Goal: Information Seeking & Learning: Find specific fact

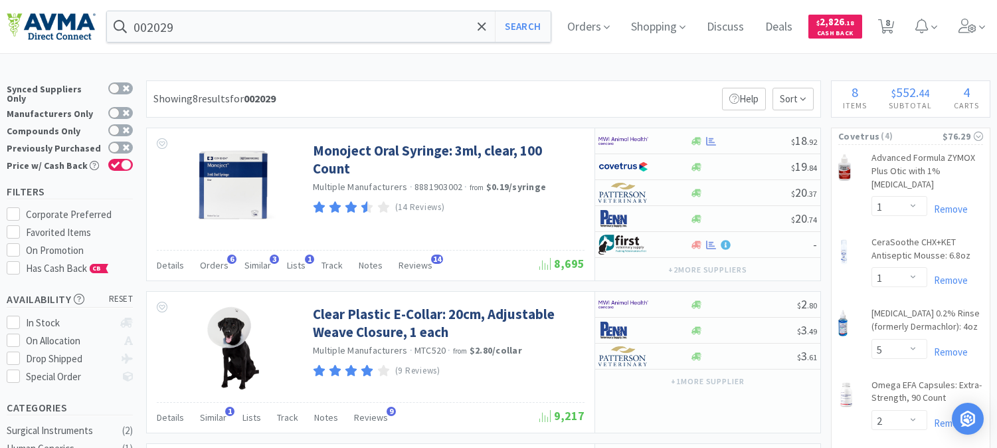
select select "1"
select select "5"
select select "2"
select select "1"
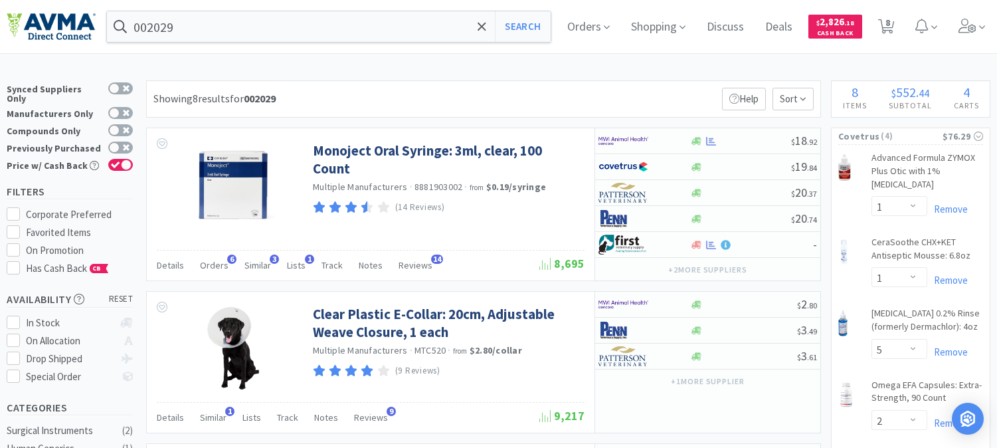
select select "1"
click at [224, 15] on input "002029" at bounding box center [329, 26] width 444 height 31
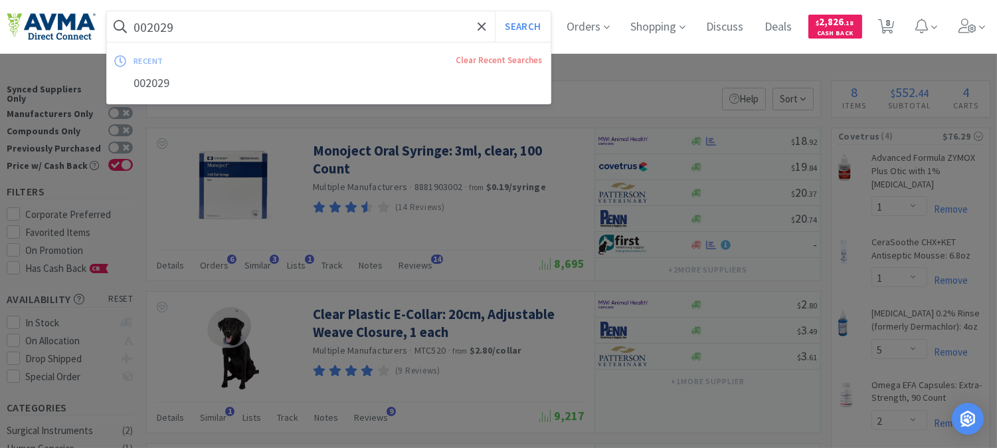
click at [224, 15] on input "002029" at bounding box center [329, 26] width 444 height 31
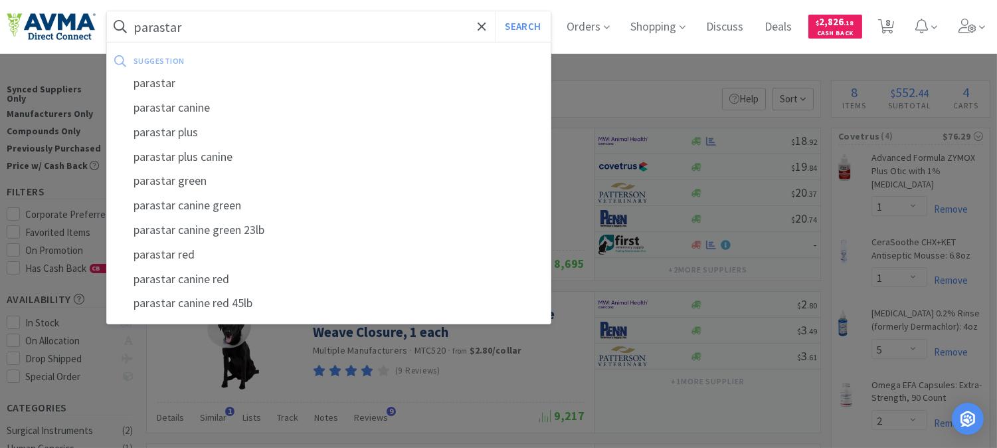
click at [495, 11] on button "Search" at bounding box center [522, 26] width 55 height 31
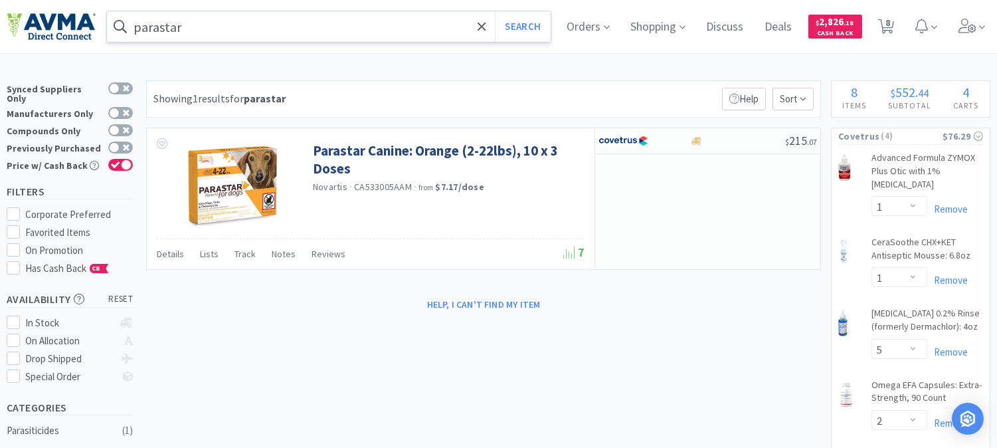
click at [233, 17] on input "parastar" at bounding box center [329, 26] width 444 height 31
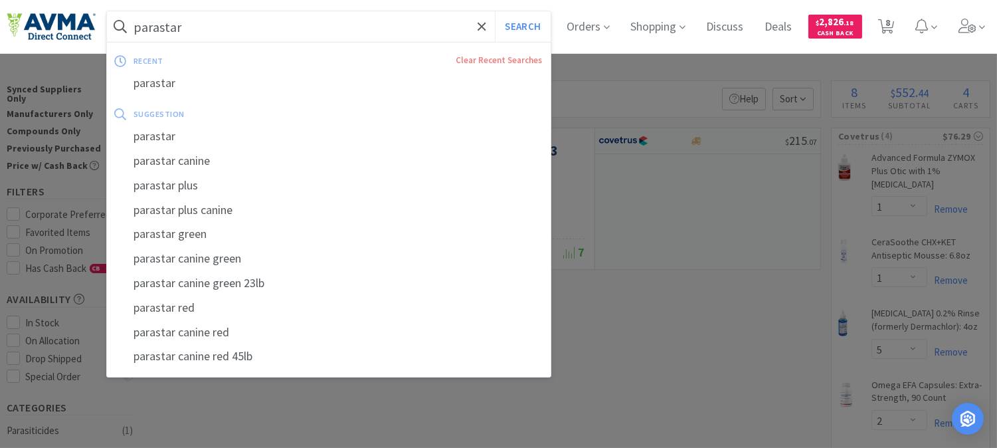
paste input "040067"
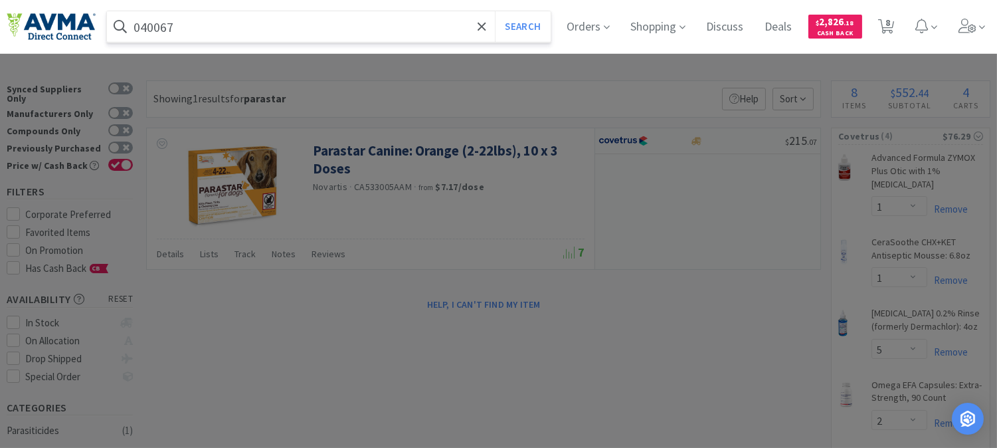
click at [495, 11] on button "Search" at bounding box center [522, 26] width 55 height 31
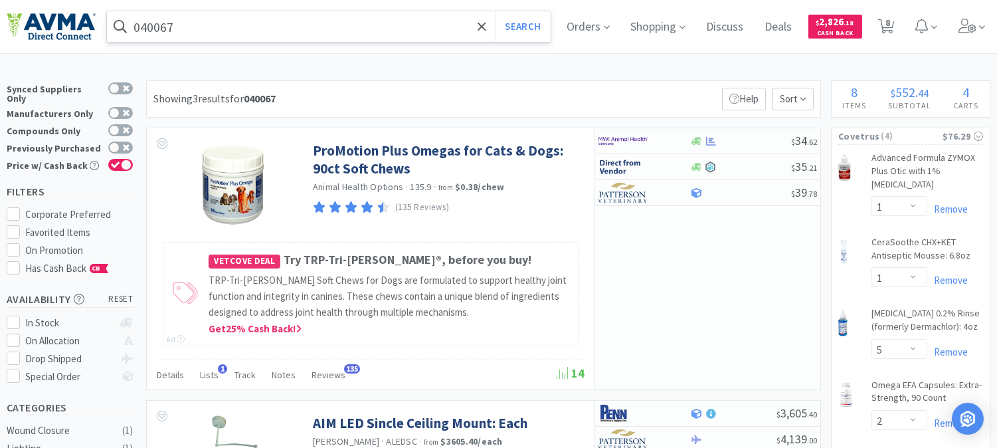
click at [209, 17] on input "040067" at bounding box center [329, 26] width 444 height 31
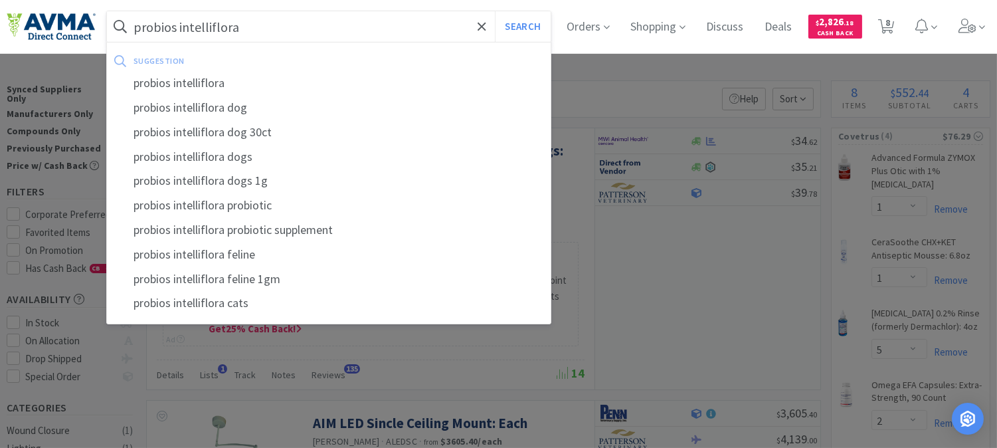
type input "probios intelliflora"
click at [495, 11] on button "Search" at bounding box center [522, 26] width 55 height 31
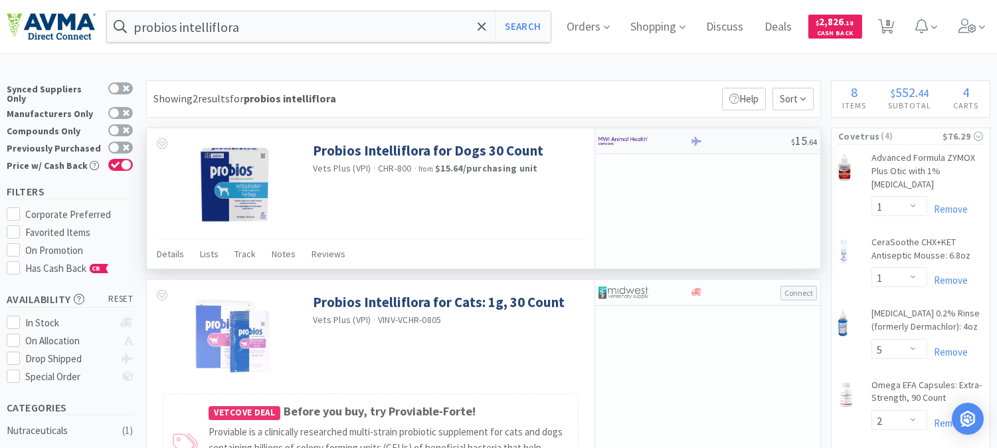
click at [616, 145] on img at bounding box center [623, 141] width 50 height 20
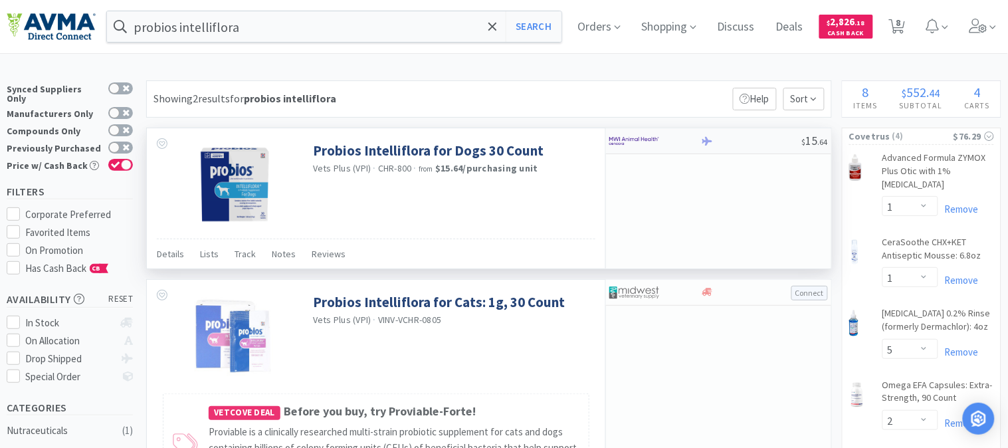
select select "1"
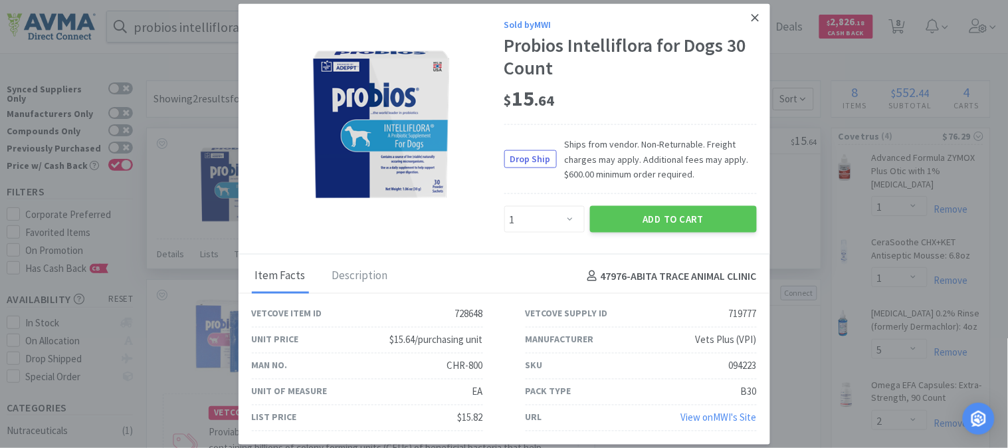
click at [754, 17] on icon at bounding box center [754, 17] width 7 height 7
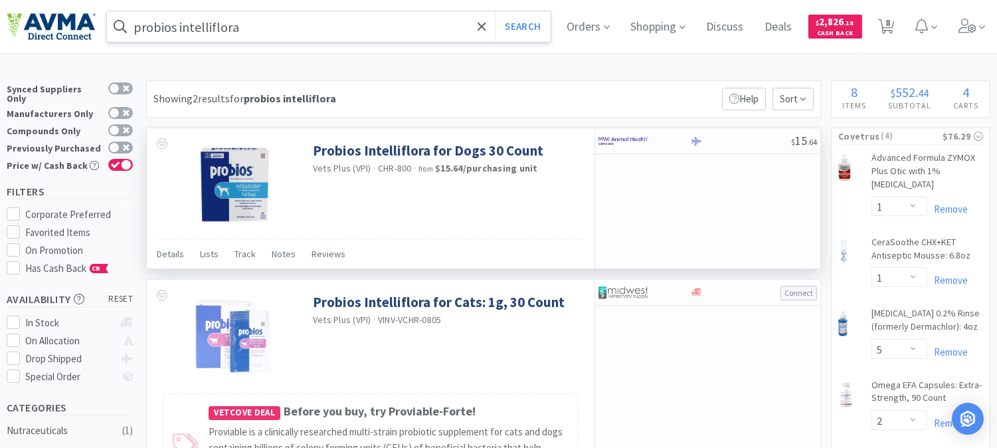
click at [272, 33] on input "probios intelliflora" at bounding box center [329, 26] width 444 height 31
click at [639, 90] on div at bounding box center [498, 224] width 997 height 448
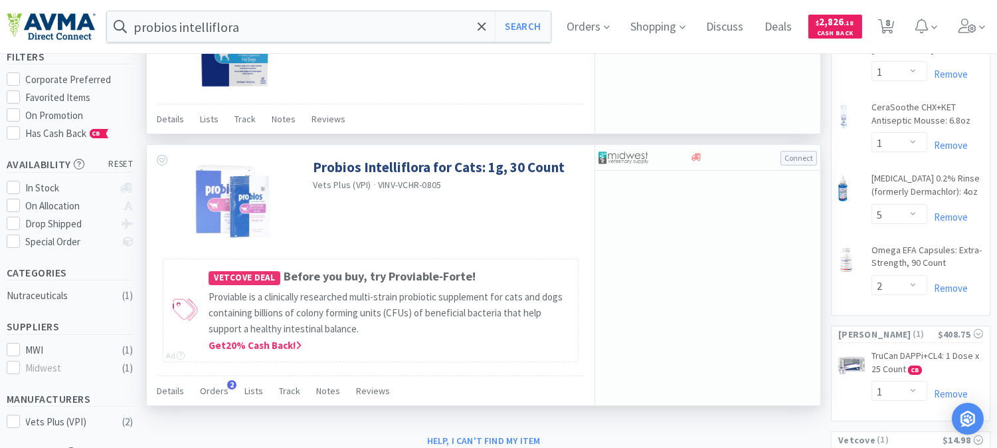
scroll to position [147, 0]
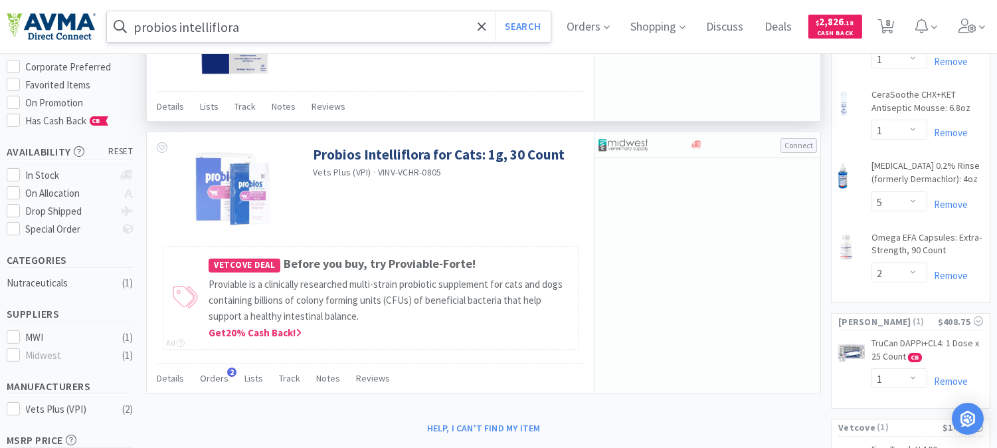
click at [254, 23] on input "probios intelliflora" at bounding box center [329, 26] width 444 height 31
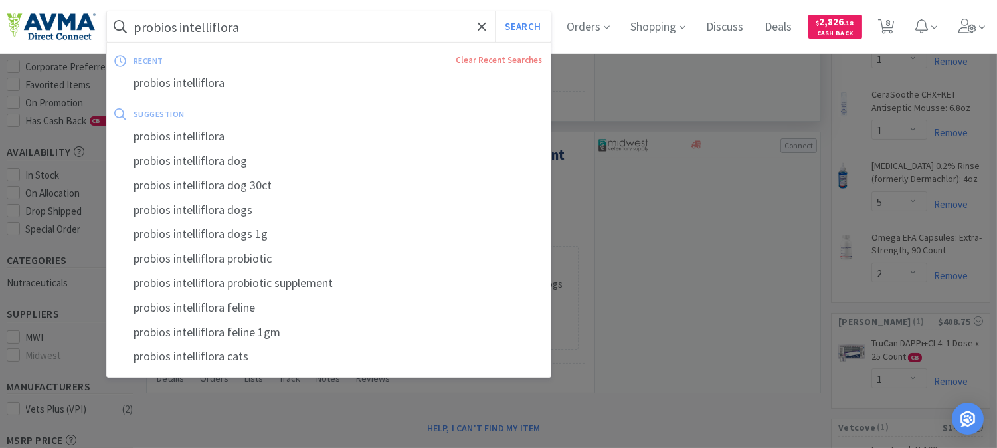
paste input "045682"
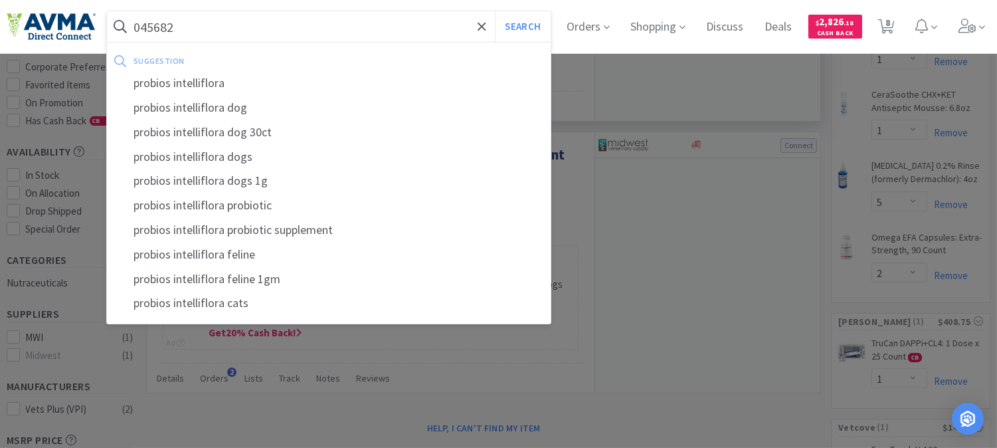
click at [495, 11] on button "Search" at bounding box center [522, 26] width 55 height 31
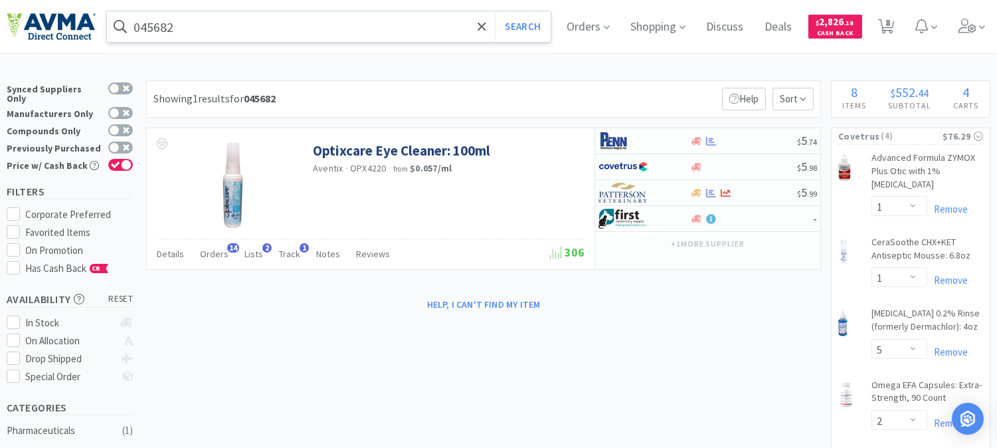
click at [193, 25] on input "045682" at bounding box center [329, 26] width 444 height 31
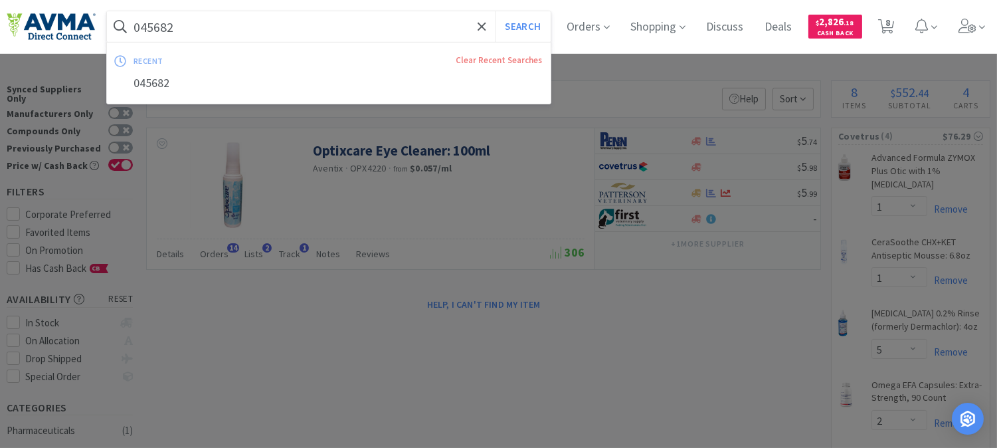
paste input "OPX4210"
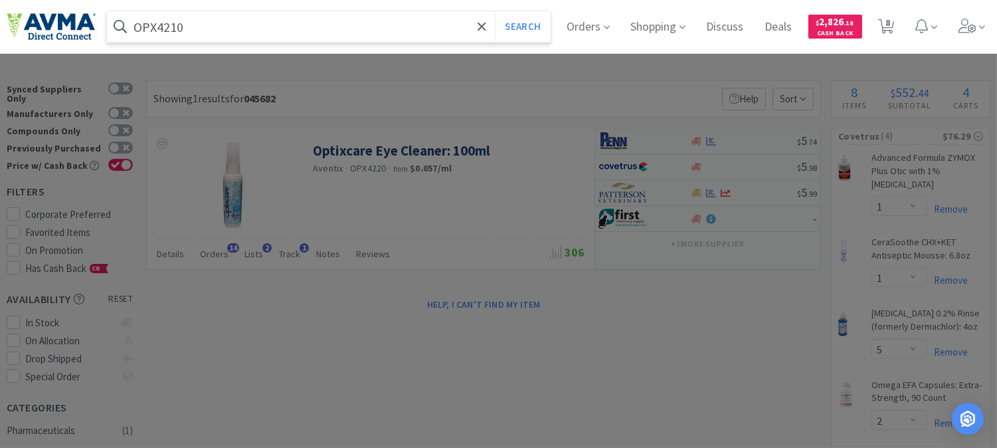
click at [495, 11] on button "Search" at bounding box center [522, 26] width 55 height 31
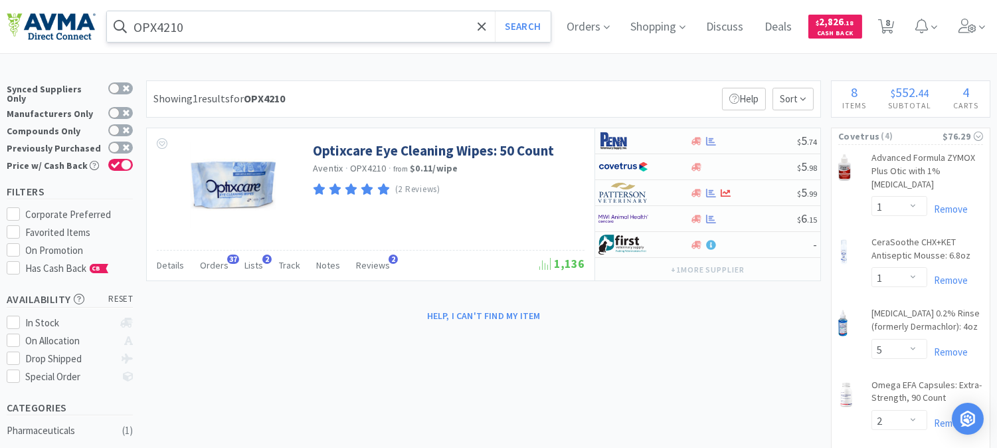
click at [243, 29] on input "OPX4210" at bounding box center [329, 26] width 444 height 31
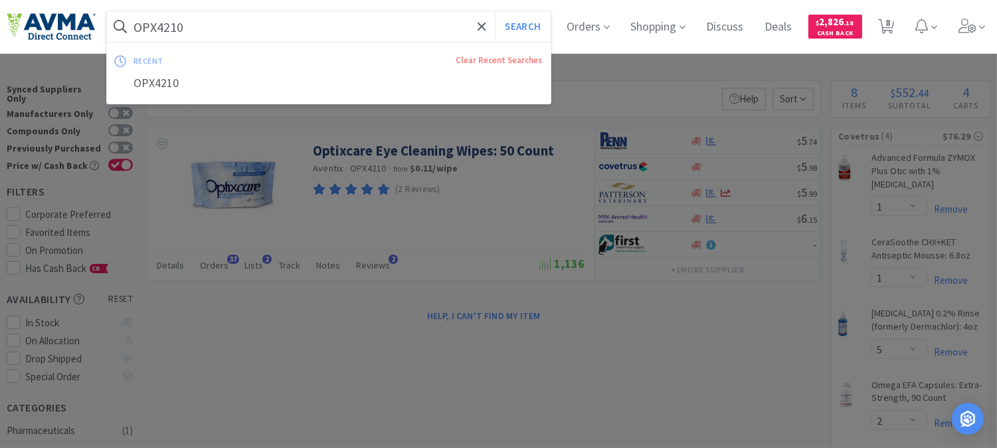
paste input "026904"
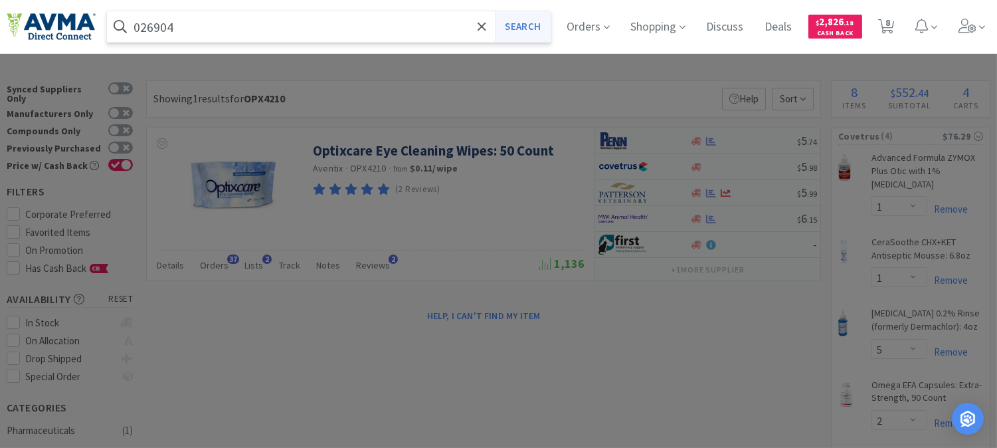
click at [531, 18] on button "Search" at bounding box center [522, 26] width 55 height 31
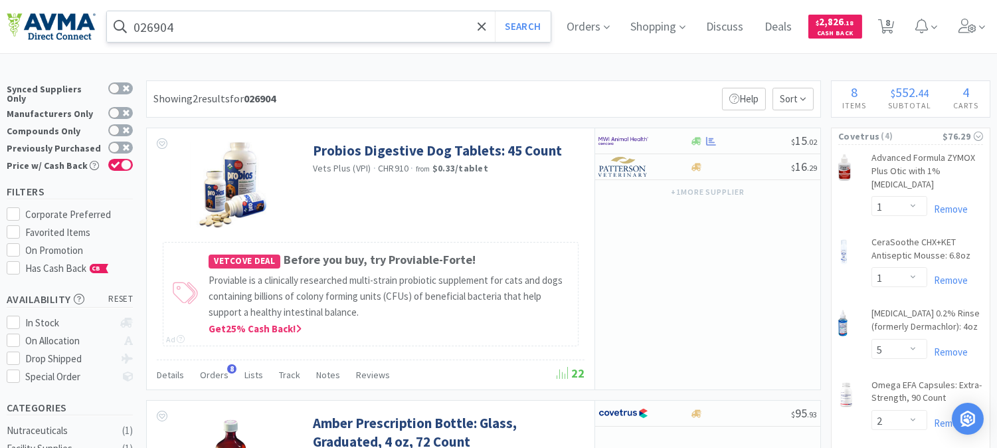
click at [209, 29] on input "026904" at bounding box center [329, 26] width 444 height 31
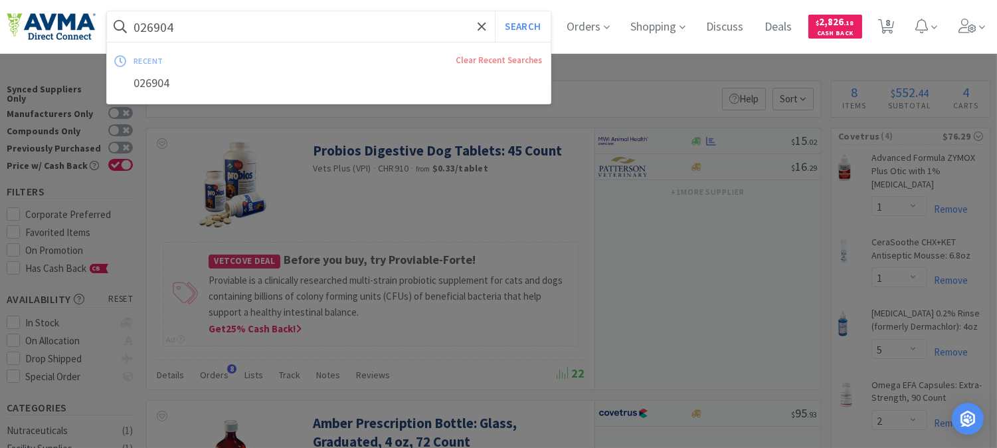
paste input "0693"
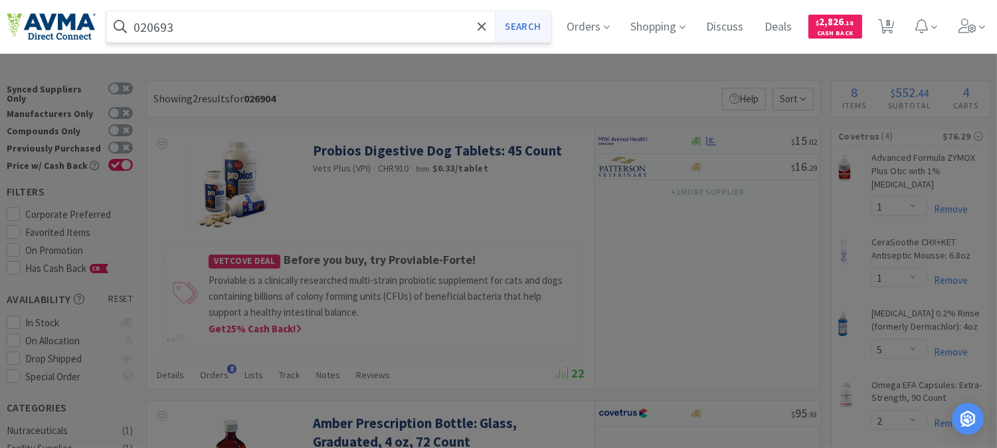
click at [516, 21] on button "Search" at bounding box center [522, 26] width 55 height 31
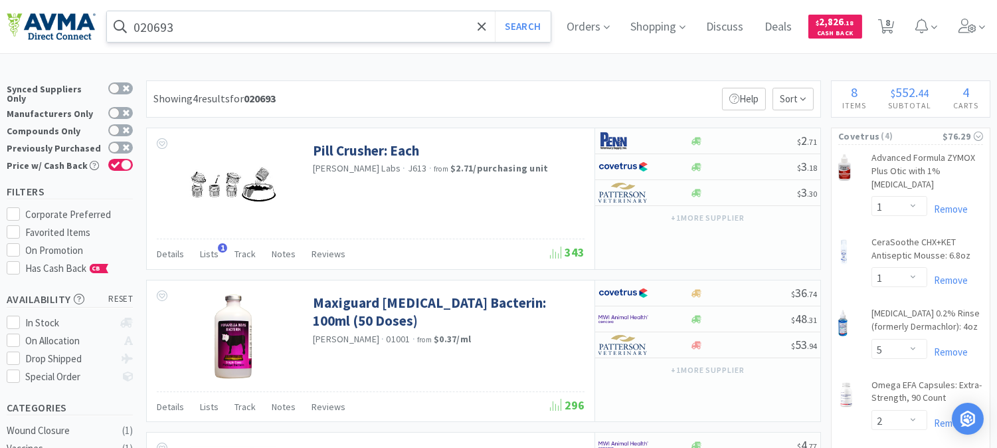
click at [205, 25] on input "020693" at bounding box center [329, 26] width 444 height 31
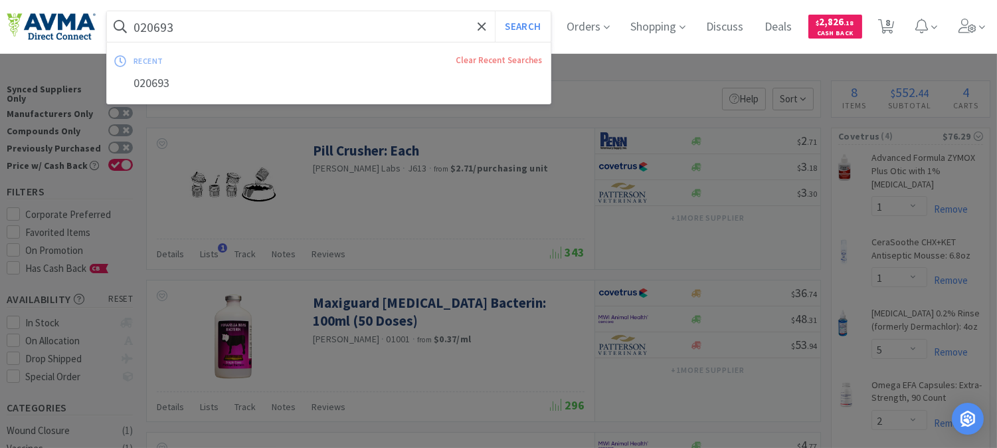
paste input "78757241"
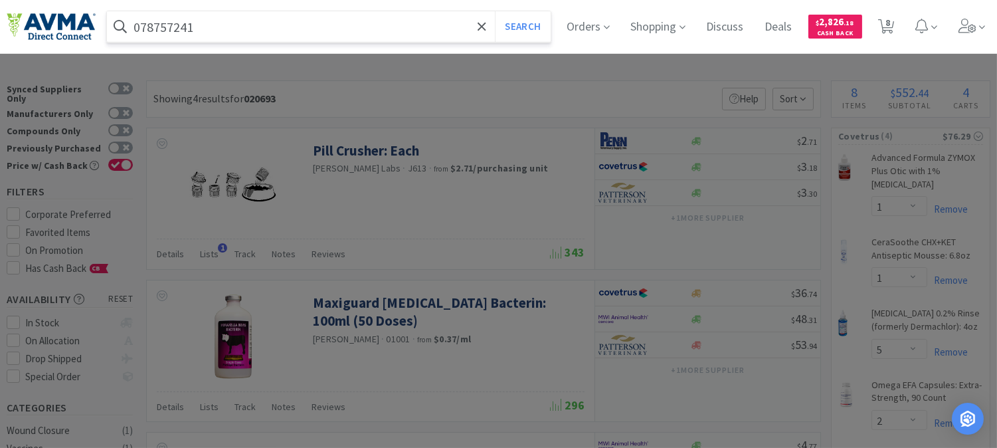
click at [495, 11] on button "Search" at bounding box center [522, 26] width 55 height 31
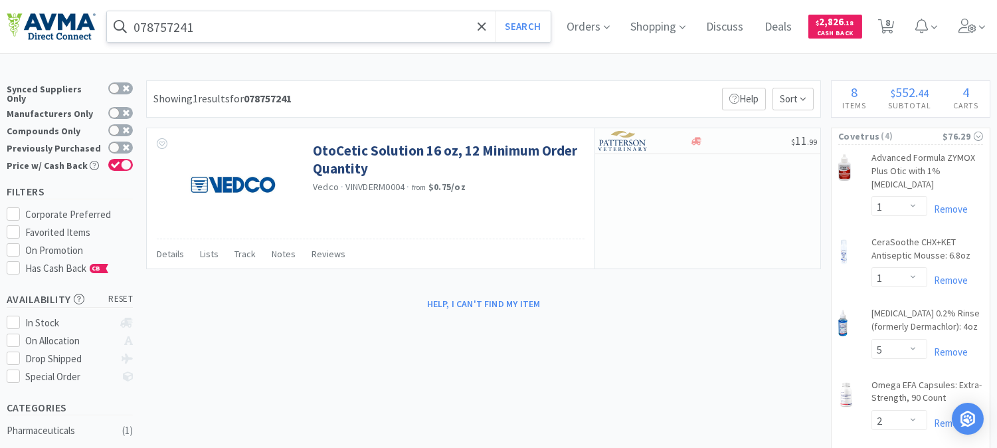
click at [238, 35] on input "078757241" at bounding box center [329, 26] width 444 height 31
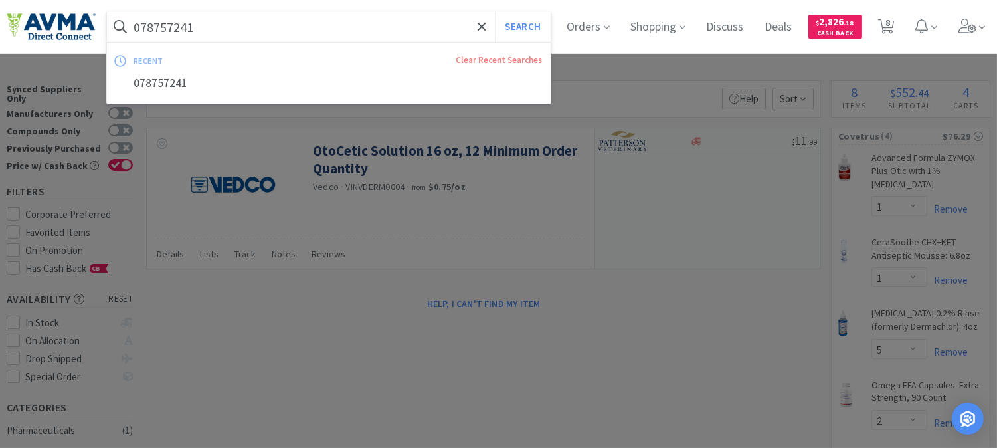
paste input "39306"
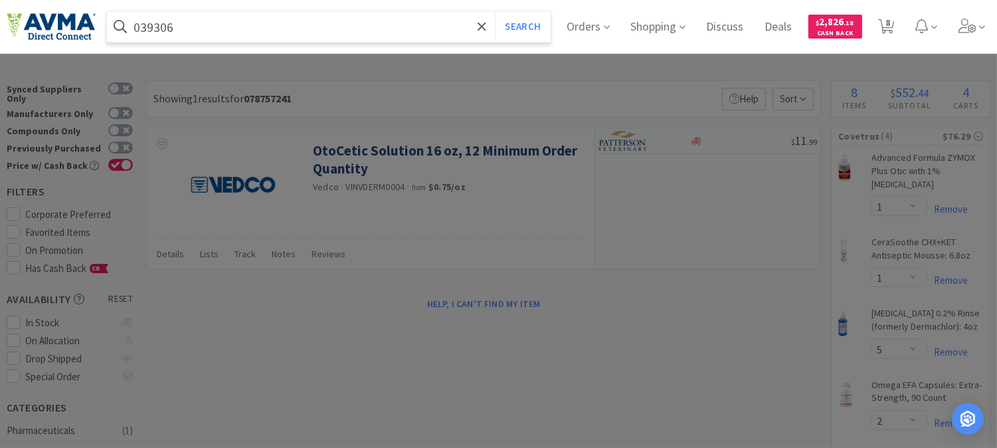
click at [495, 11] on button "Search" at bounding box center [522, 26] width 55 height 31
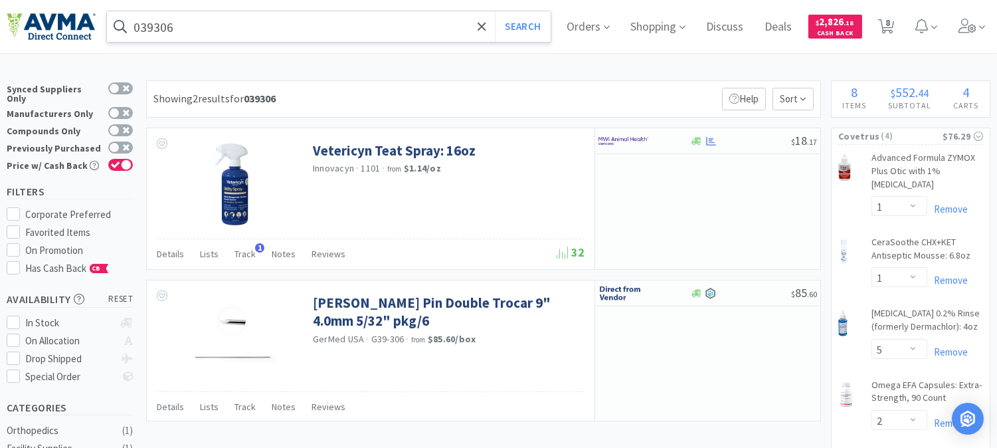
click at [191, 19] on input "039306" at bounding box center [329, 26] width 444 height 31
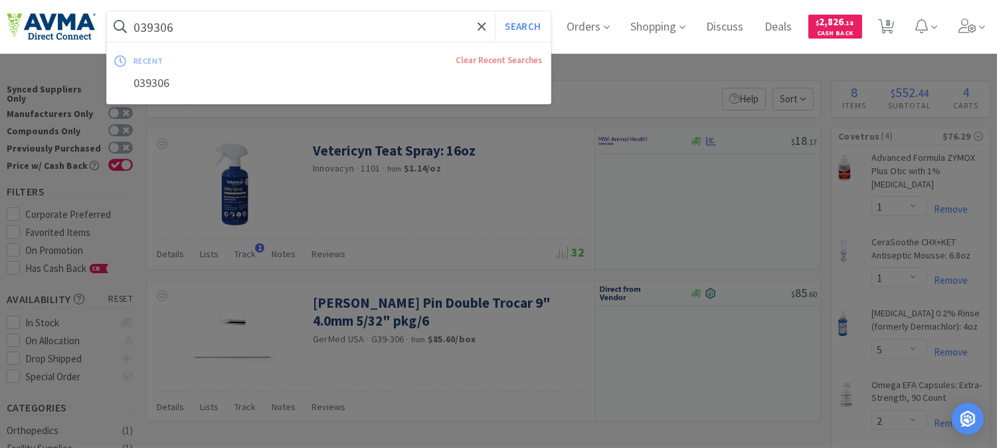
paste input "78951776"
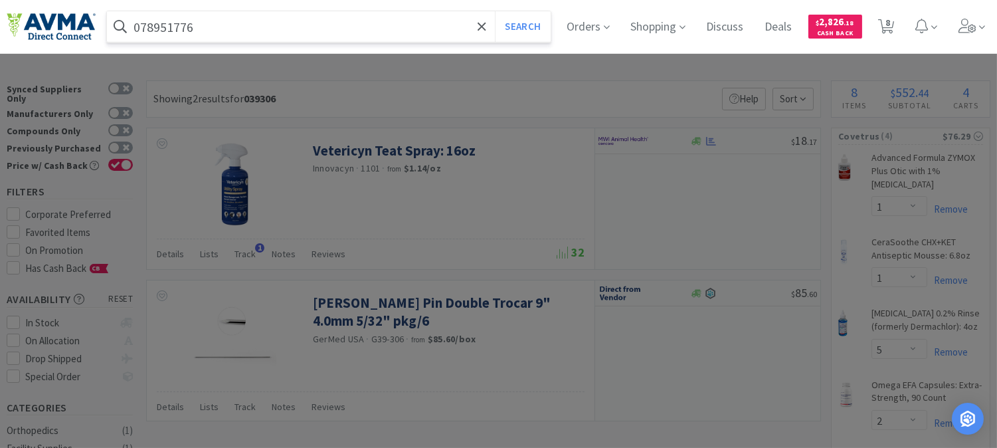
click at [495, 11] on button "Search" at bounding box center [522, 26] width 55 height 31
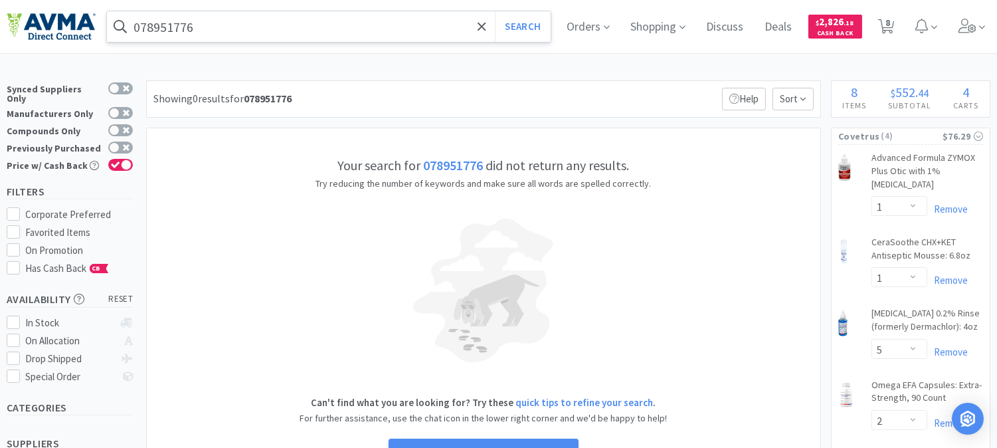
click at [234, 28] on input "078951776" at bounding box center [329, 26] width 444 height 31
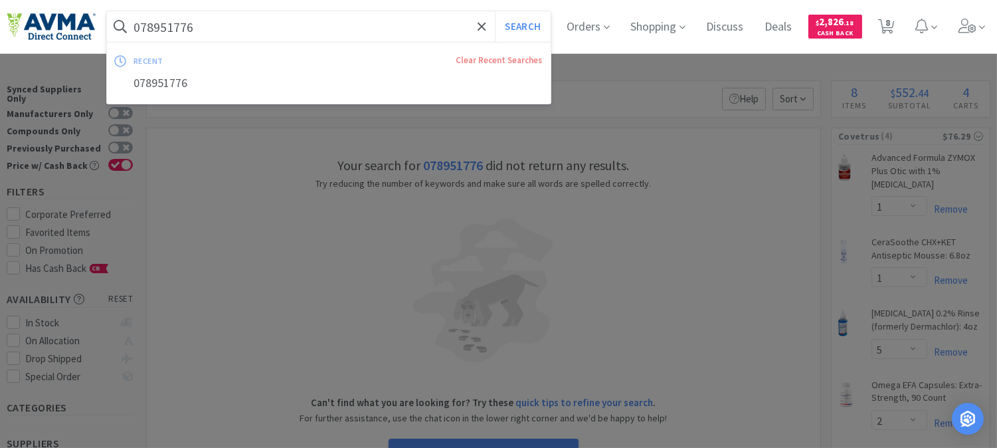
paste input "DO-OS"
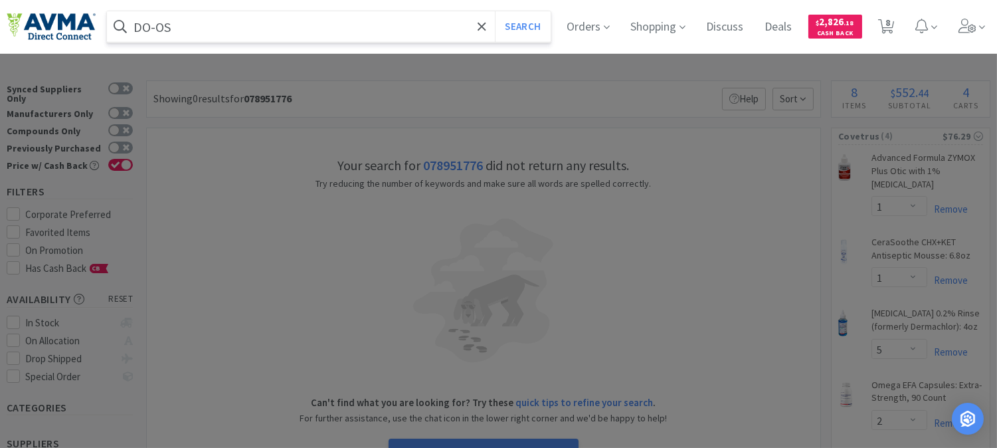
type input "DO-OS"
click at [495, 11] on button "Search" at bounding box center [522, 26] width 55 height 31
